Goal: Information Seeking & Learning: Learn about a topic

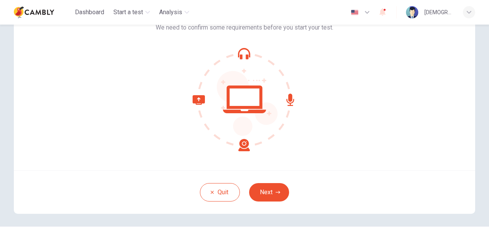
scroll to position [73, 0]
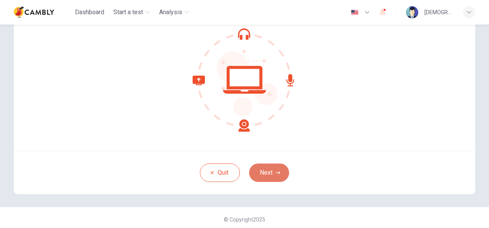
click at [275, 173] on icon "button" at bounding box center [277, 173] width 5 height 5
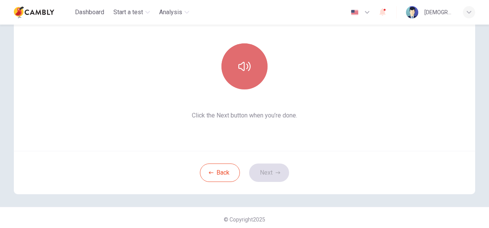
click at [245, 74] on button "button" at bounding box center [244, 66] width 46 height 46
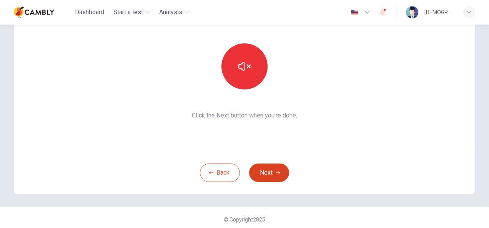
click at [270, 174] on button "Next" at bounding box center [269, 173] width 40 height 18
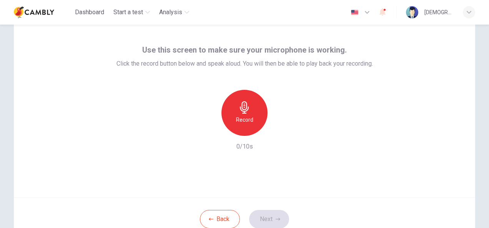
scroll to position [28, 0]
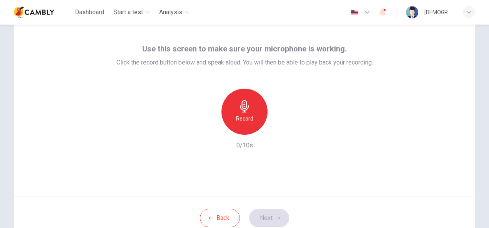
click at [247, 114] on h6 "Record" at bounding box center [244, 118] width 17 height 9
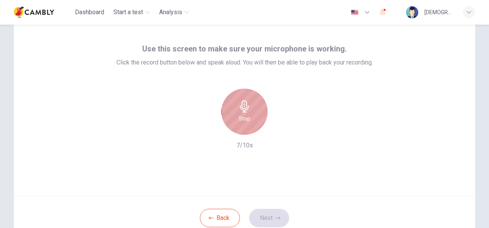
click at [241, 109] on icon "button" at bounding box center [244, 106] width 12 height 12
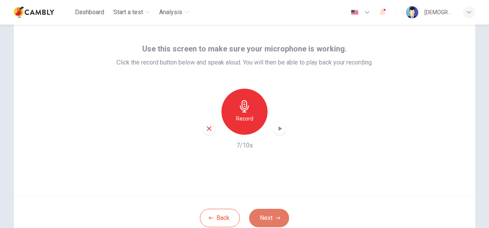
click at [267, 218] on button "Next" at bounding box center [269, 218] width 40 height 18
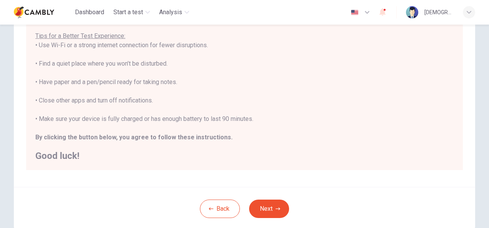
scroll to position [134, 0]
click at [371, 13] on icon "button" at bounding box center [366, 12] width 9 height 9
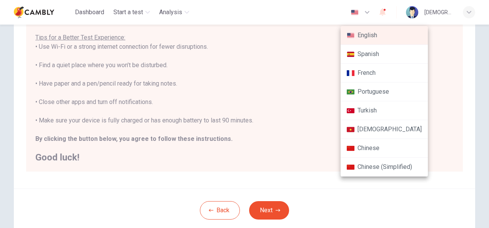
click at [379, 108] on li "Turkish" at bounding box center [383, 110] width 87 height 19
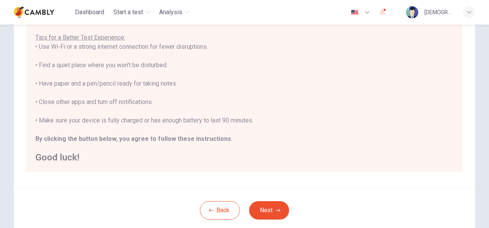
type input "**"
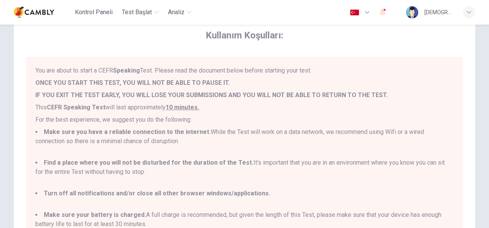
scroll to position [25, 0]
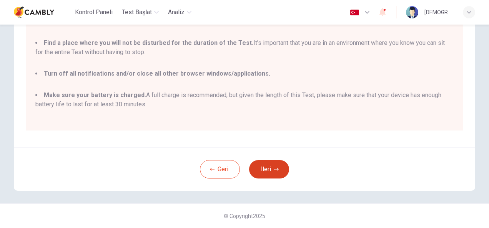
click at [272, 165] on button "İleri" at bounding box center [269, 169] width 40 height 18
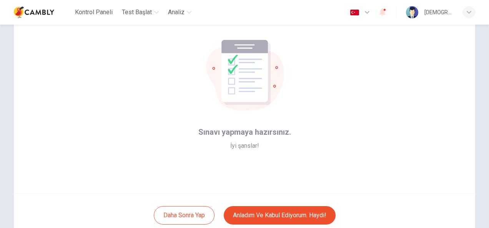
scroll to position [38, 0]
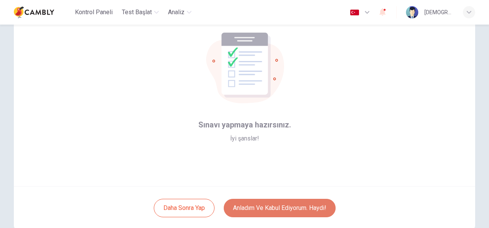
click at [285, 207] on button "Anladım ve kabul ediyorum. Haydi!" at bounding box center [280, 208] width 112 height 18
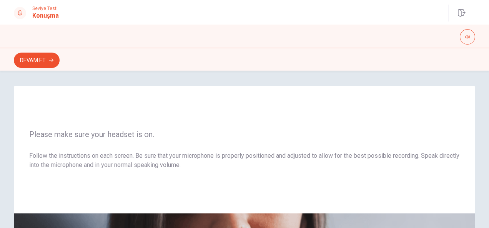
click at [40, 51] on div "Devam Et" at bounding box center [244, 59] width 489 height 23
click at [38, 60] on button "Devam Et" at bounding box center [37, 60] width 46 height 15
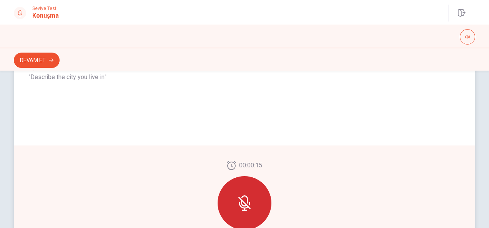
scroll to position [157, 0]
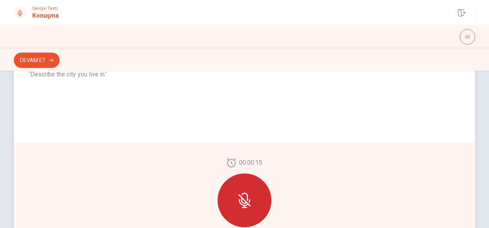
click at [232, 197] on div at bounding box center [244, 201] width 54 height 54
click at [244, 199] on icon at bounding box center [244, 197] width 7 height 8
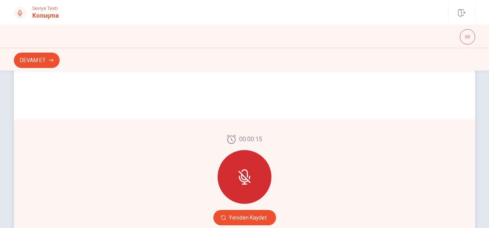
scroll to position [180, 0]
click at [247, 181] on icon at bounding box center [244, 177] width 15 height 15
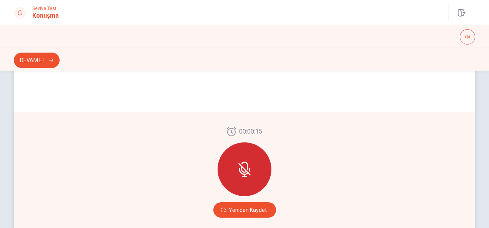
scroll to position [198, 0]
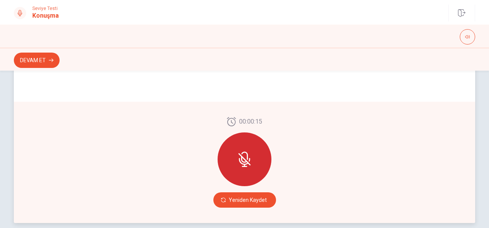
click at [241, 176] on div at bounding box center [244, 160] width 54 height 54
click at [240, 199] on button "Yeniden Kaydet" at bounding box center [244, 199] width 63 height 15
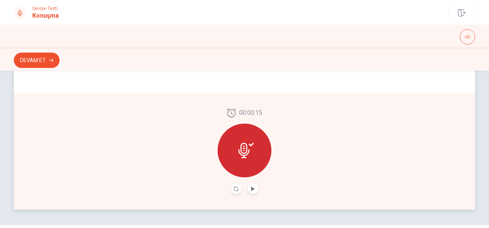
scroll to position [212, 0]
click at [251, 188] on icon "Play Audio" at bounding box center [252, 188] width 3 height 5
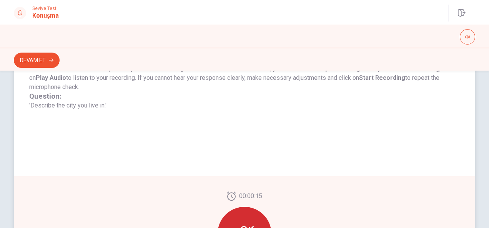
scroll to position [128, 0]
click at [48, 60] on button "Devam Et" at bounding box center [37, 60] width 46 height 15
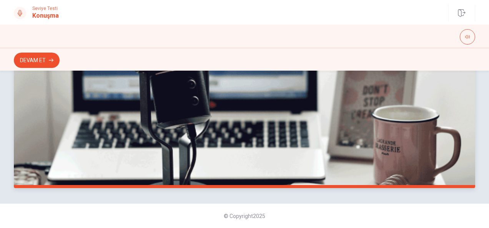
scroll to position [0, 0]
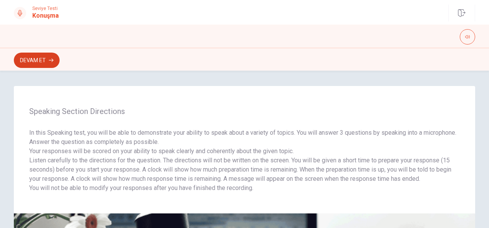
click at [41, 57] on button "Devam Et" at bounding box center [37, 60] width 46 height 15
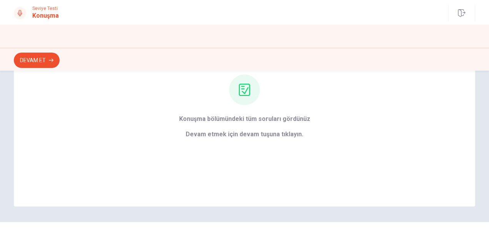
scroll to position [98, 0]
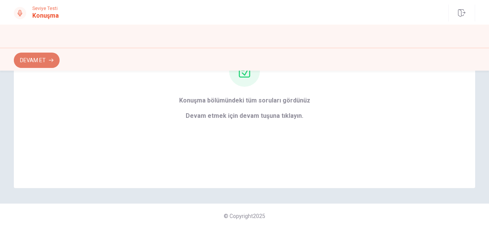
click at [35, 64] on button "Devam Et" at bounding box center [37, 60] width 46 height 15
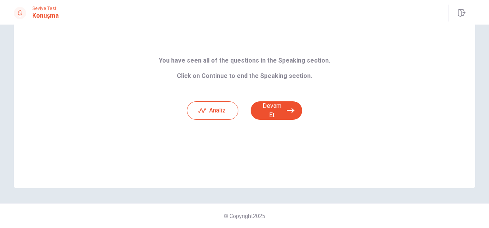
scroll to position [51, 0]
click at [282, 111] on button "Devam Et" at bounding box center [275, 110] width 51 height 18
